Goal: Task Accomplishment & Management: Manage account settings

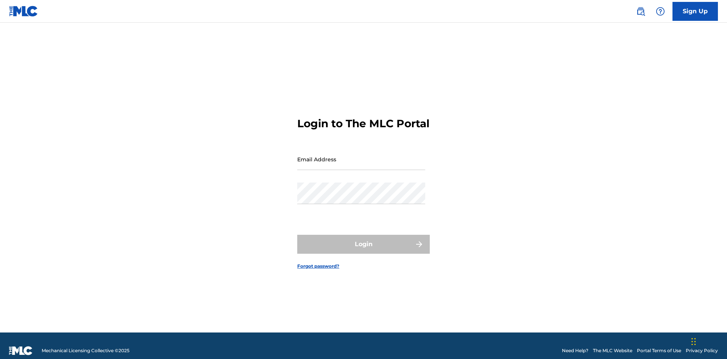
scroll to position [10, 0]
click at [361, 156] on input "Email Address" at bounding box center [361, 159] width 128 height 22
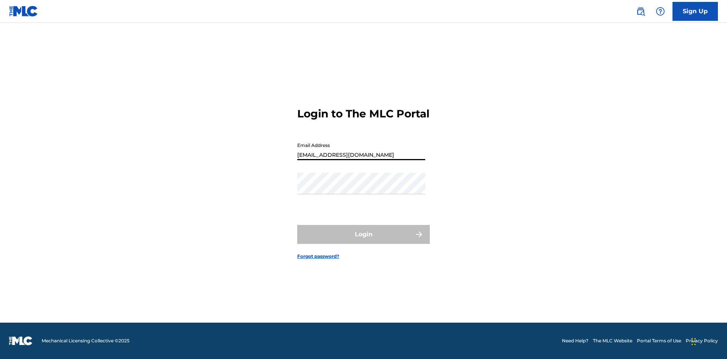
type input "[EMAIL_ADDRESS][DOMAIN_NAME]"
click at [364, 241] on button "Login" at bounding box center [363, 234] width 133 height 19
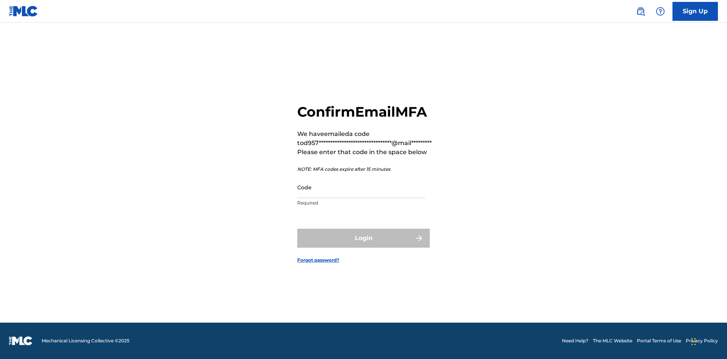
click at [361, 187] on input "Code" at bounding box center [361, 187] width 128 height 22
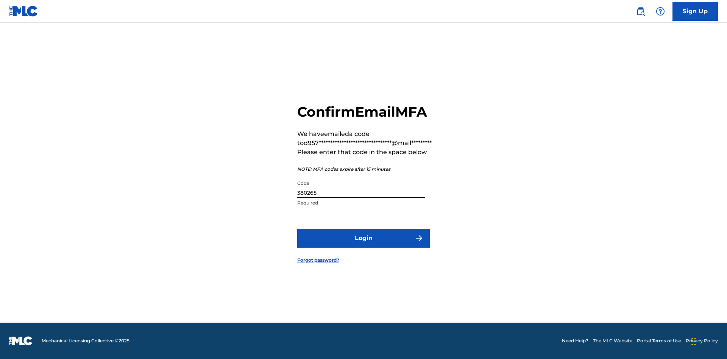
type input "380265"
click at [364, 238] on button "Login" at bounding box center [363, 238] width 133 height 19
